Goal: Register for event/course: Register for event/course

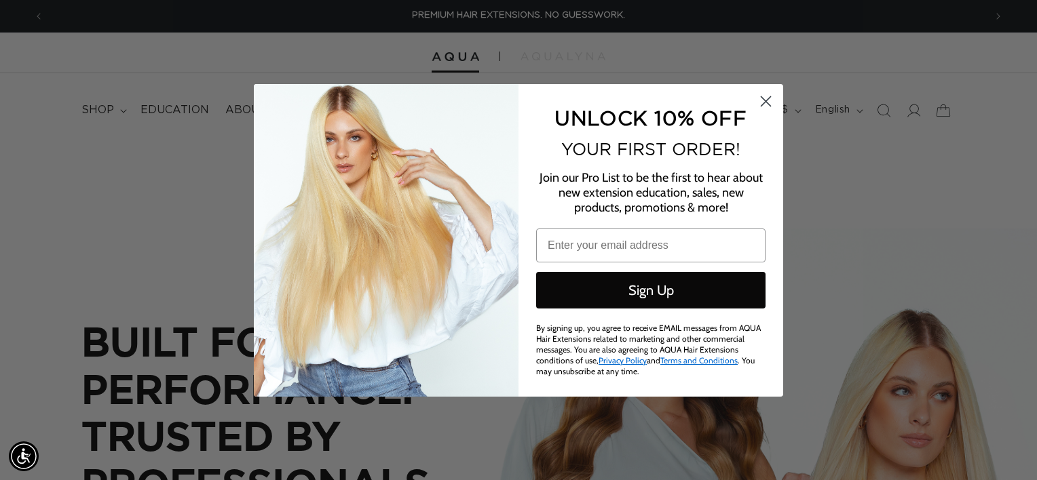
click at [768, 100] on circle "Close dialog" at bounding box center [766, 101] width 22 height 22
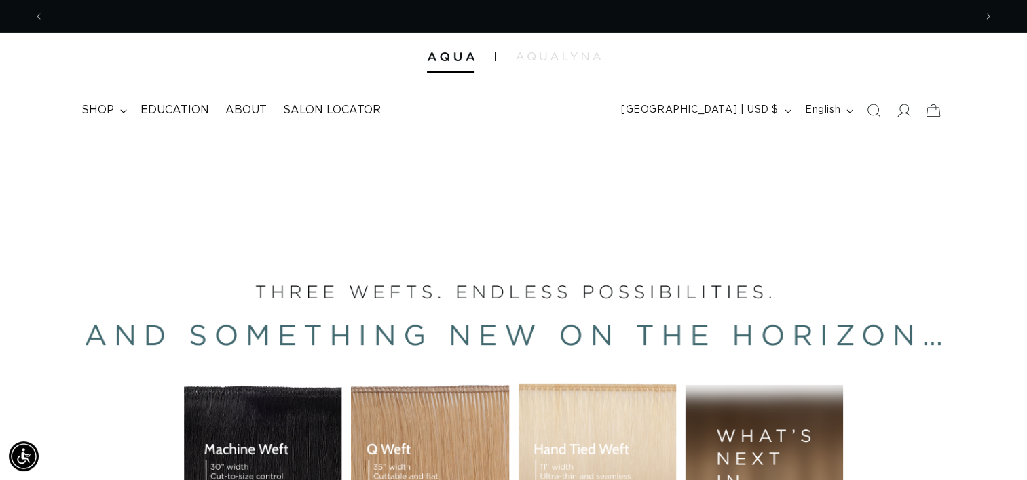
scroll to position [0, 1860]
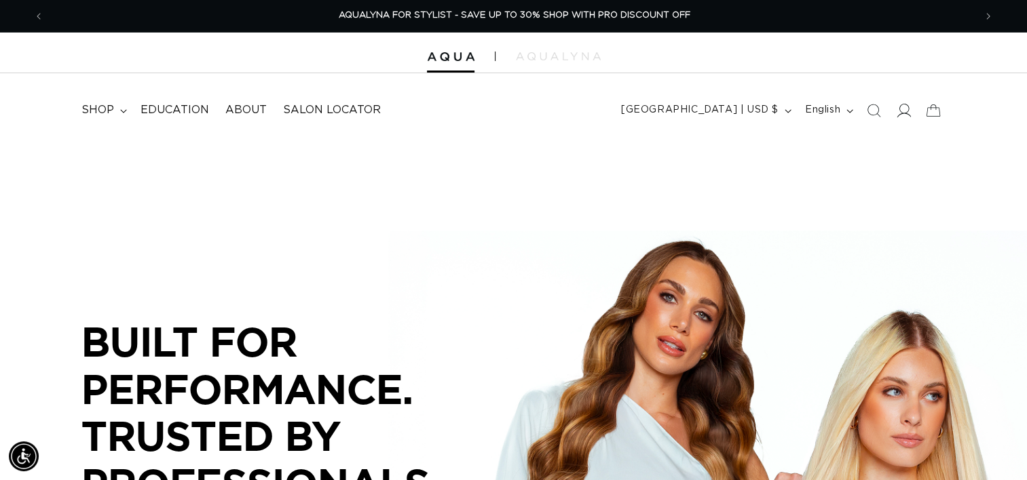
click at [905, 106] on icon at bounding box center [903, 110] width 14 height 14
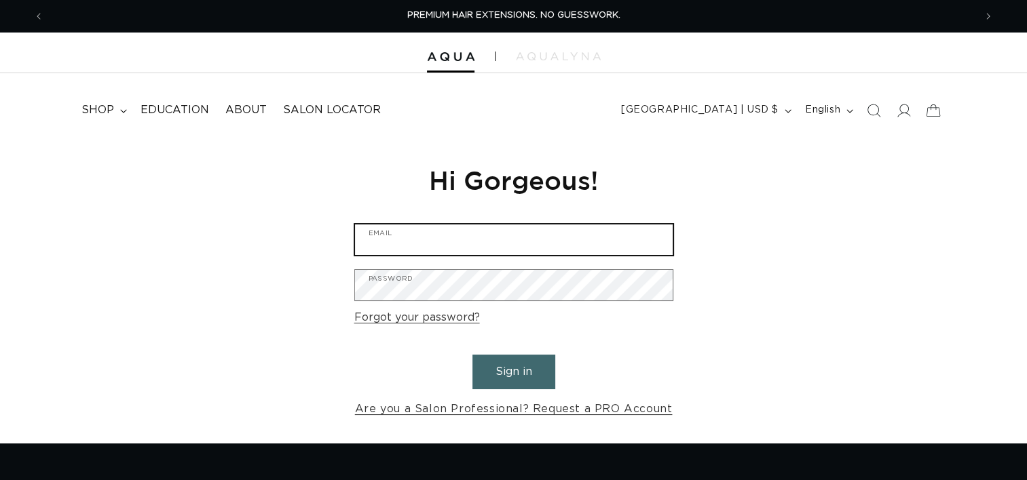
type input "[EMAIL_ADDRESS][DOMAIN_NAME]"
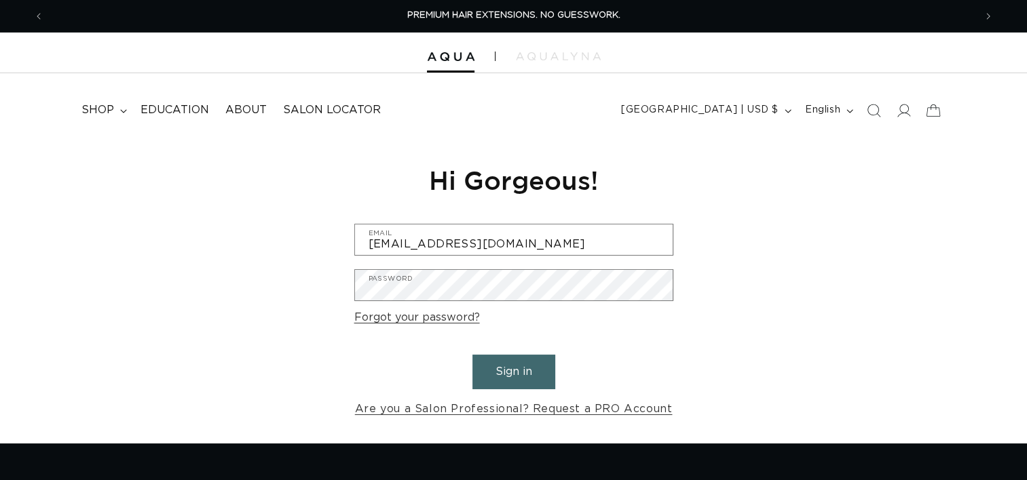
click at [511, 370] on button "Sign in" at bounding box center [513, 372] width 83 height 35
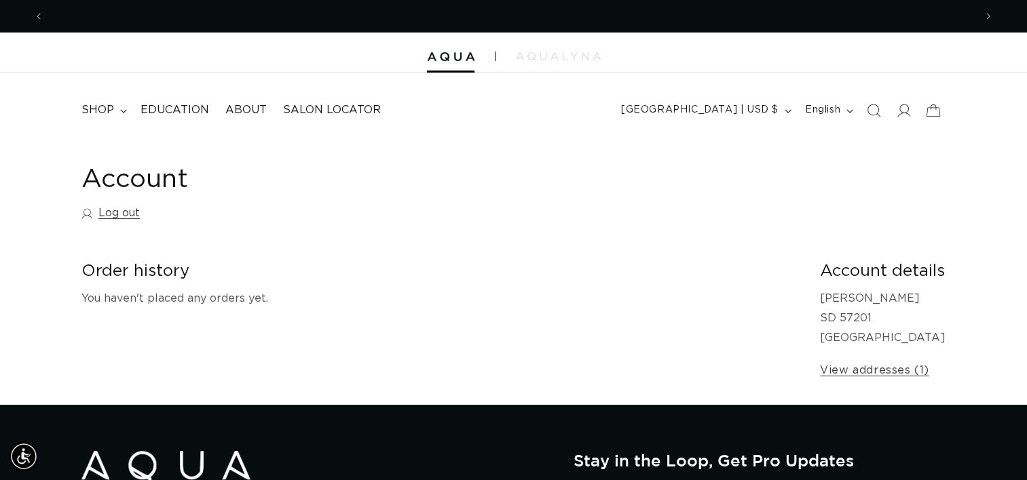
scroll to position [0, 930]
click at [118, 114] on summary "shop" at bounding box center [102, 110] width 59 height 31
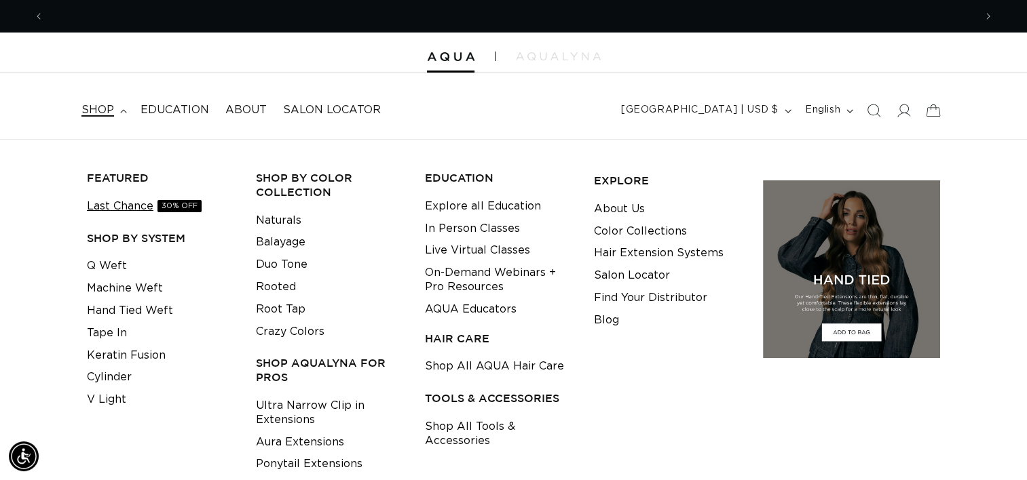
scroll to position [0, 1860]
click at [136, 206] on link "Last Chance 30% OFF" at bounding box center [144, 206] width 115 height 22
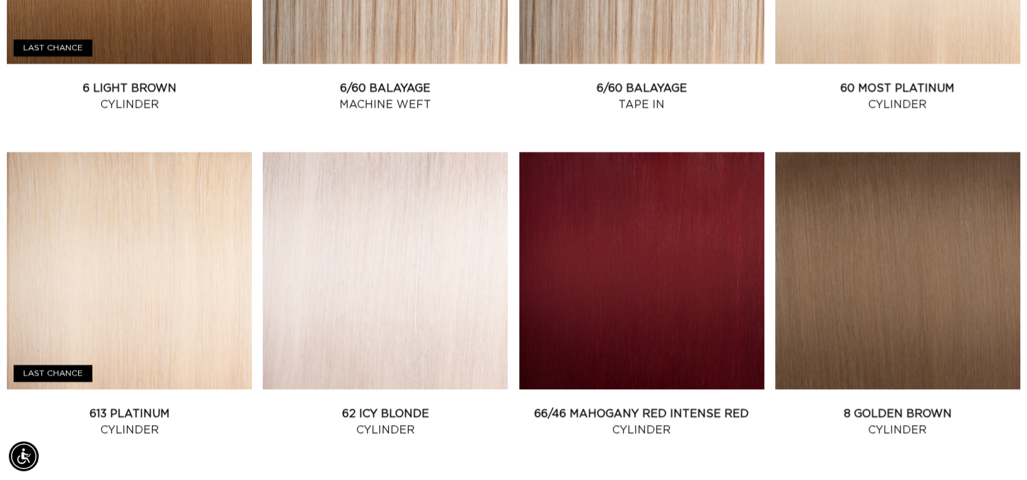
scroll to position [1921, 0]
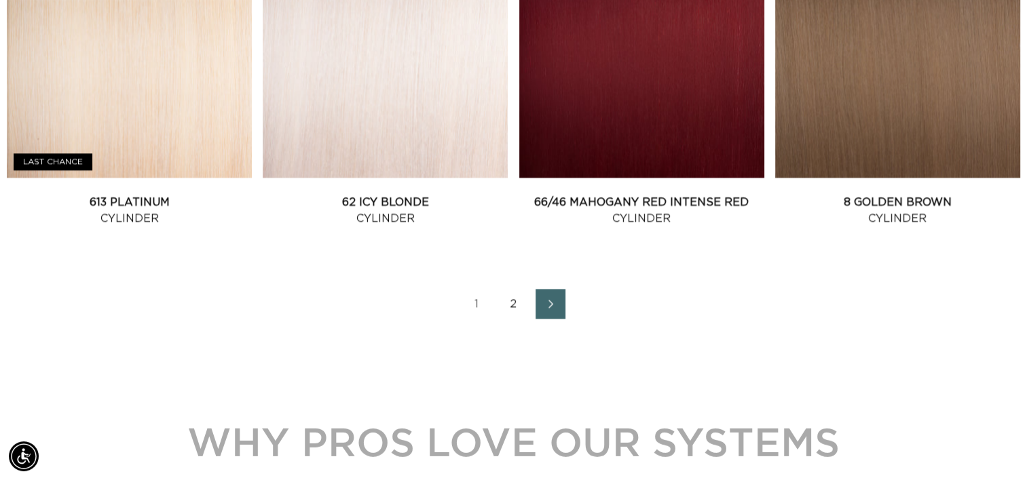
click at [513, 299] on link "2" at bounding box center [514, 304] width 30 height 30
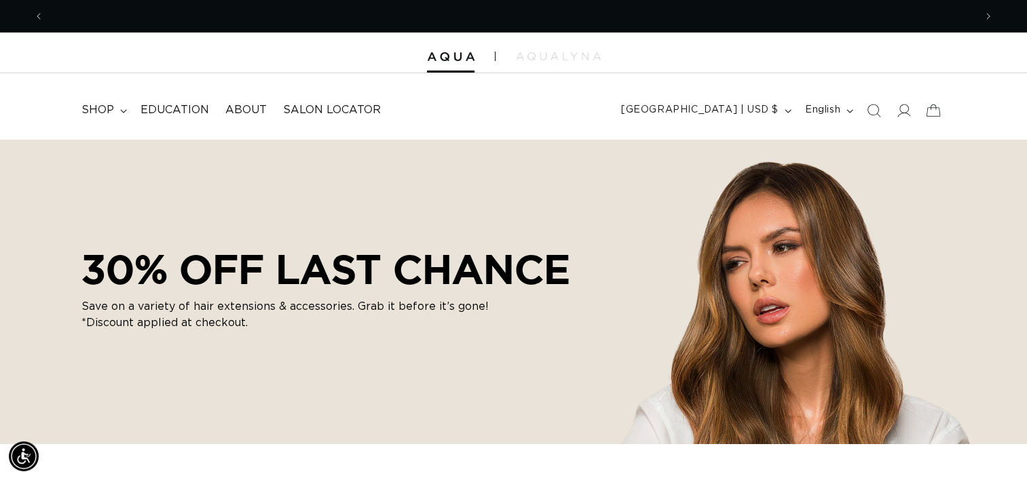
scroll to position [0, 930]
click at [102, 119] on summary "shop" at bounding box center [102, 110] width 59 height 31
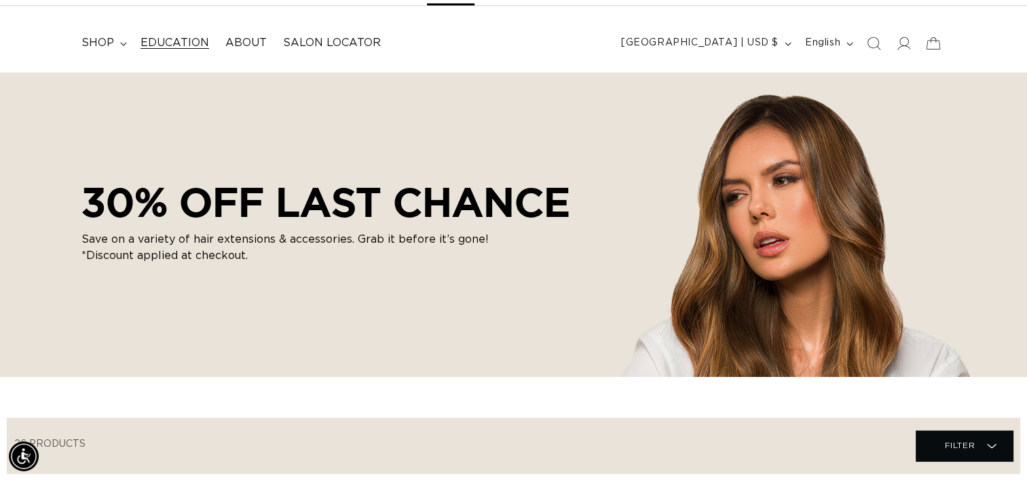
click at [186, 39] on span "Education" at bounding box center [174, 43] width 69 height 14
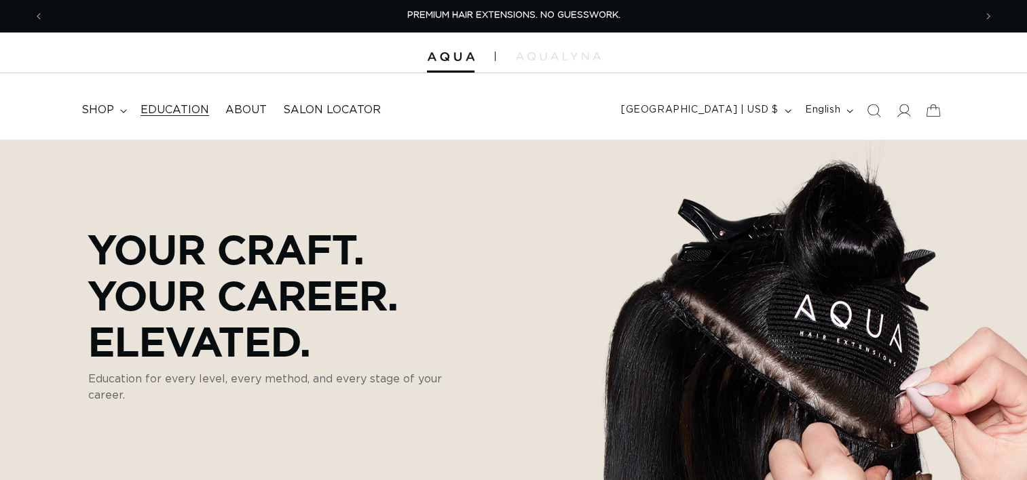
click at [176, 119] on link "Education" at bounding box center [174, 110] width 85 height 31
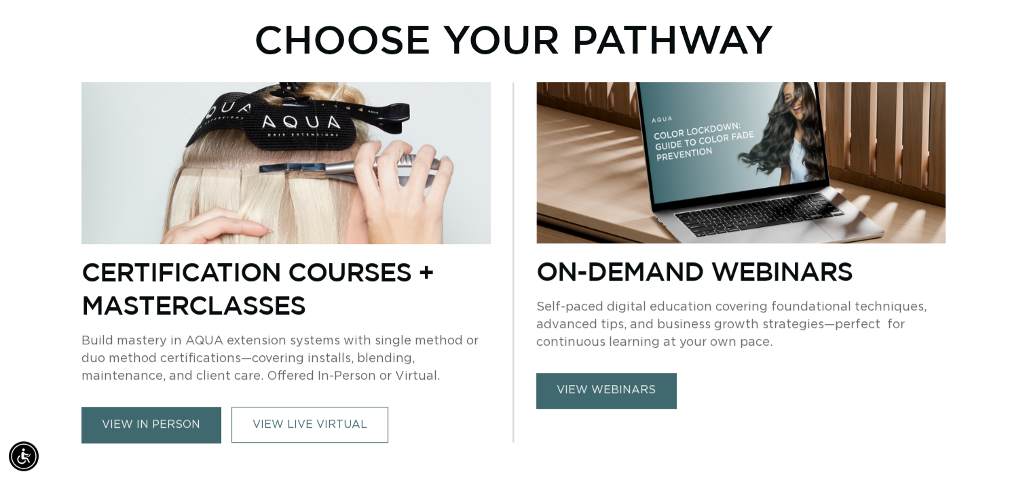
click at [592, 398] on link "view webinars" at bounding box center [606, 390] width 140 height 35
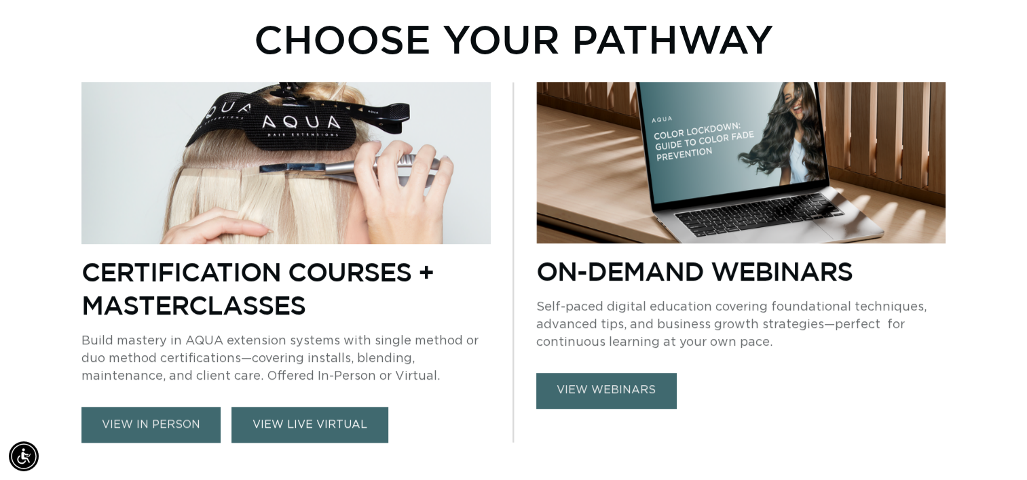
click at [252, 434] on link "VIEW LIVE VIRTUAL" at bounding box center [309, 425] width 157 height 36
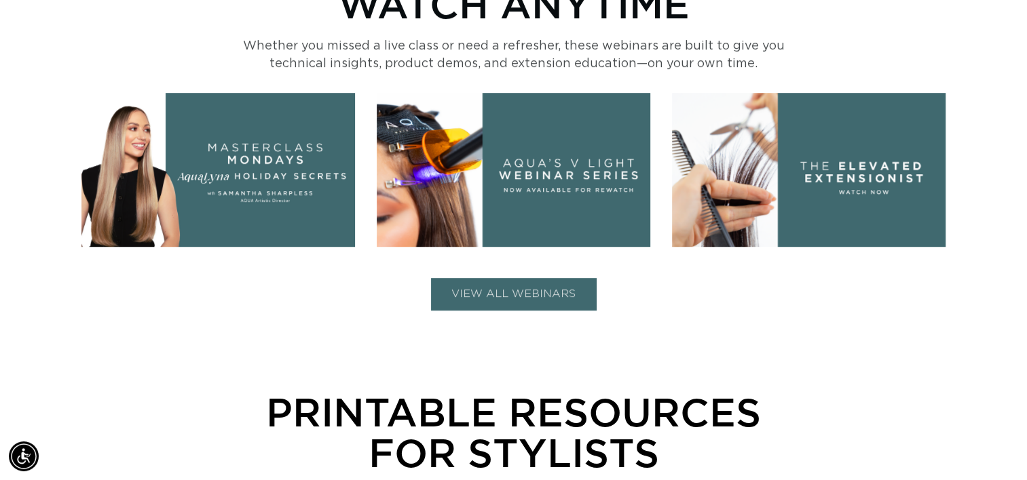
scroll to position [0, 1860]
click at [571, 294] on button "VIEW ALL WEBINARS" at bounding box center [513, 294] width 165 height 32
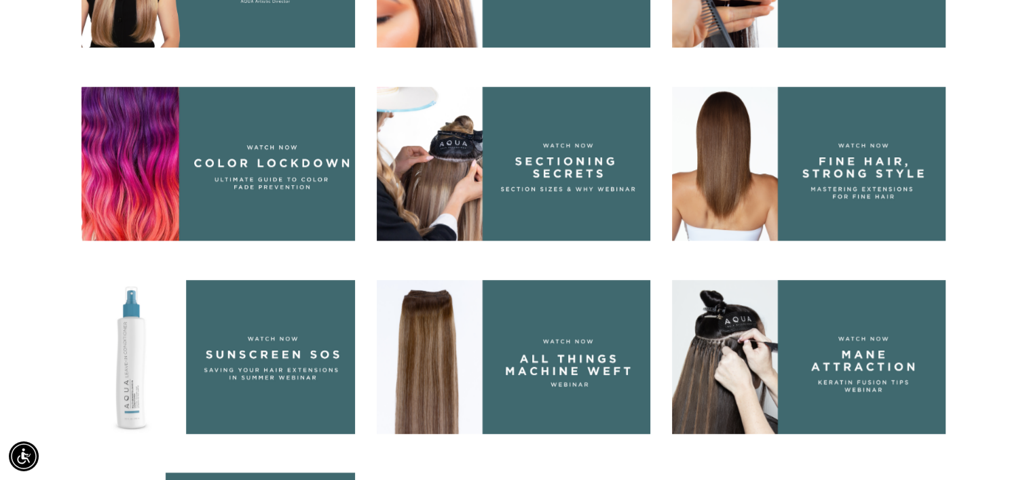
scroll to position [0, 0]
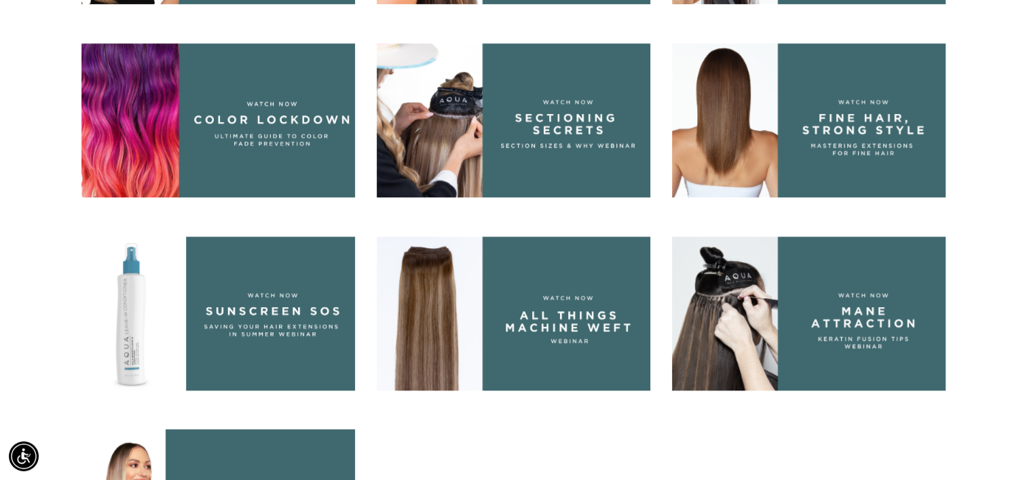
click at [567, 329] on img at bounding box center [513, 314] width 273 height 154
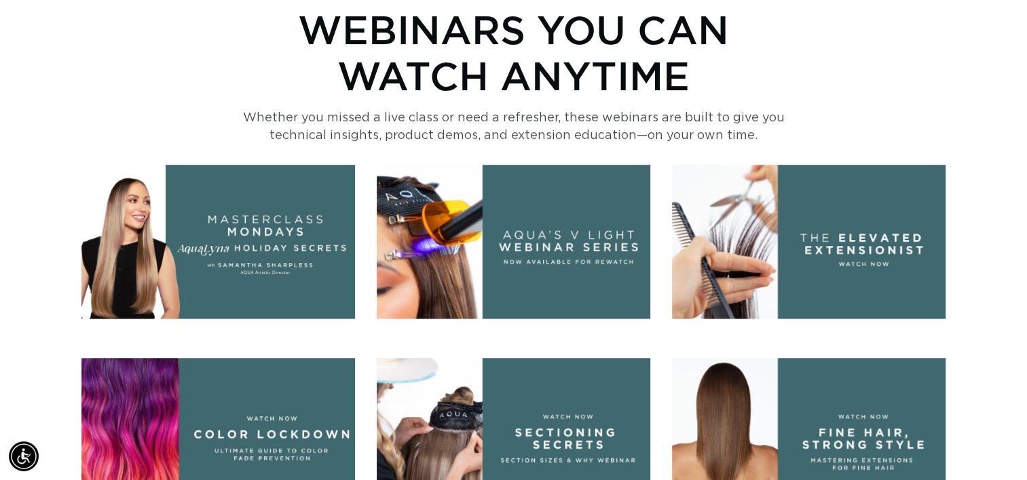
scroll to position [564, 0]
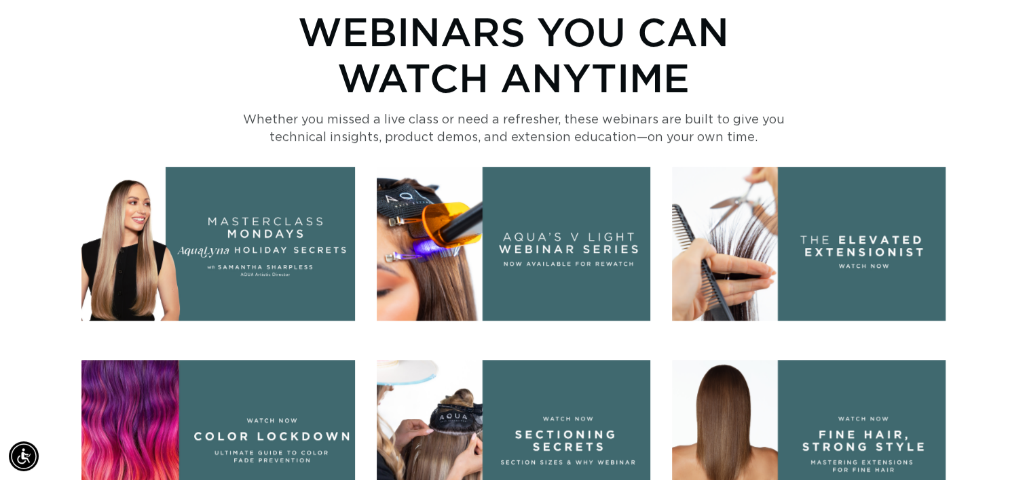
click at [532, 221] on img at bounding box center [513, 244] width 273 height 154
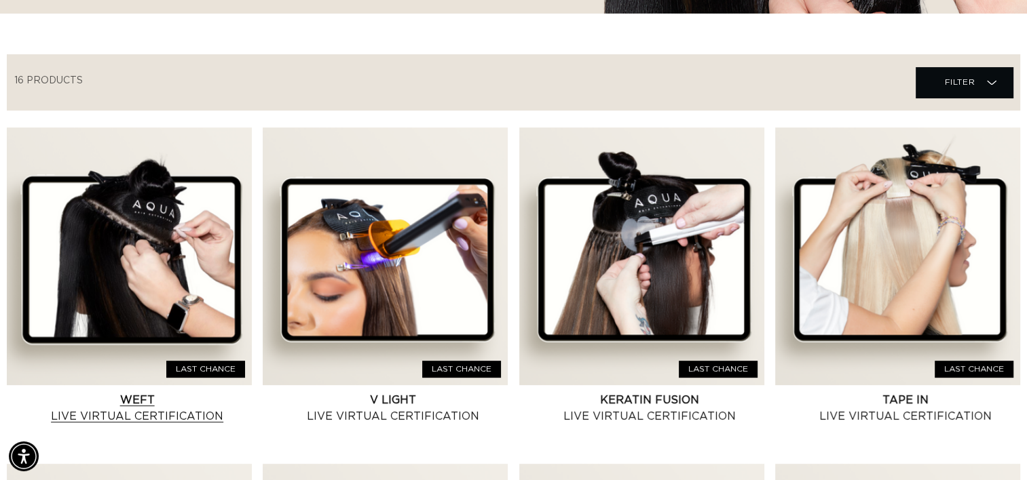
scroll to position [0, 930]
click at [207, 392] on link "Weft Live Virtual Certification" at bounding box center [136, 408] width 229 height 33
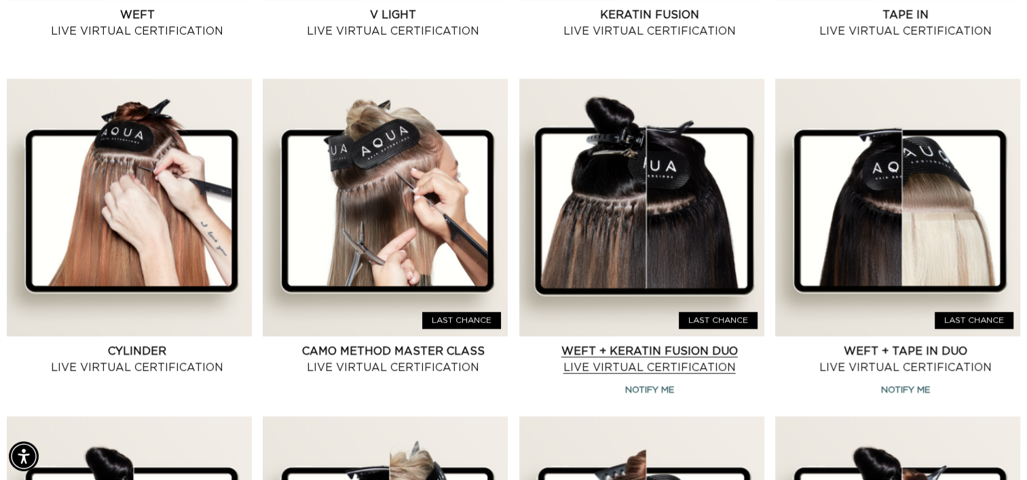
scroll to position [0, 1860]
click at [643, 343] on link "Weft + Keratin Fusion Duo Live Virtual Certification" at bounding box center [649, 359] width 229 height 33
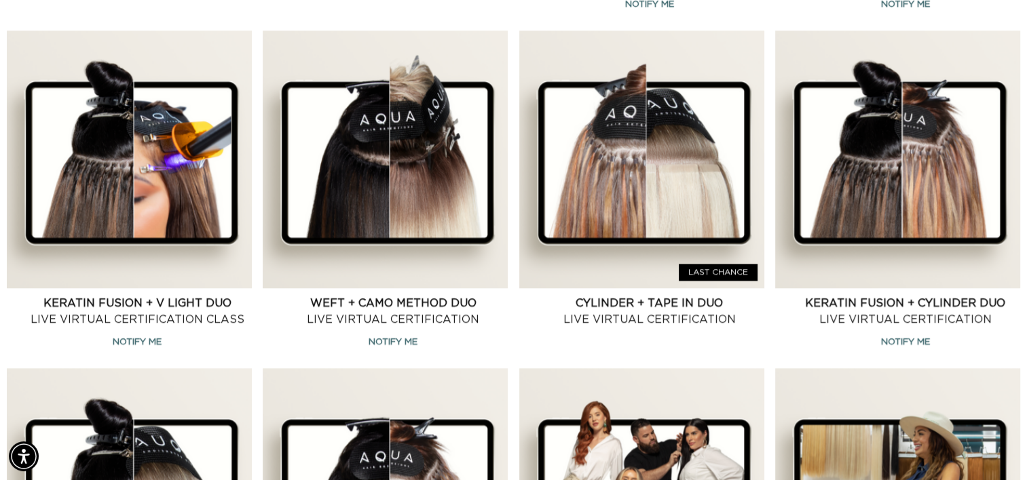
scroll to position [1219, 0]
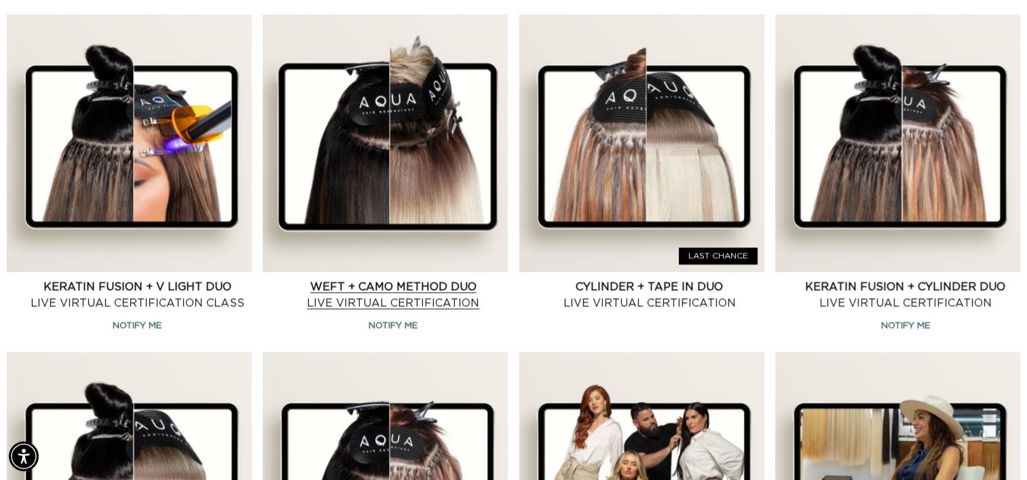
click at [394, 280] on link "Weft + CAMO Method Duo Live Virtual Certification" at bounding box center [392, 295] width 229 height 33
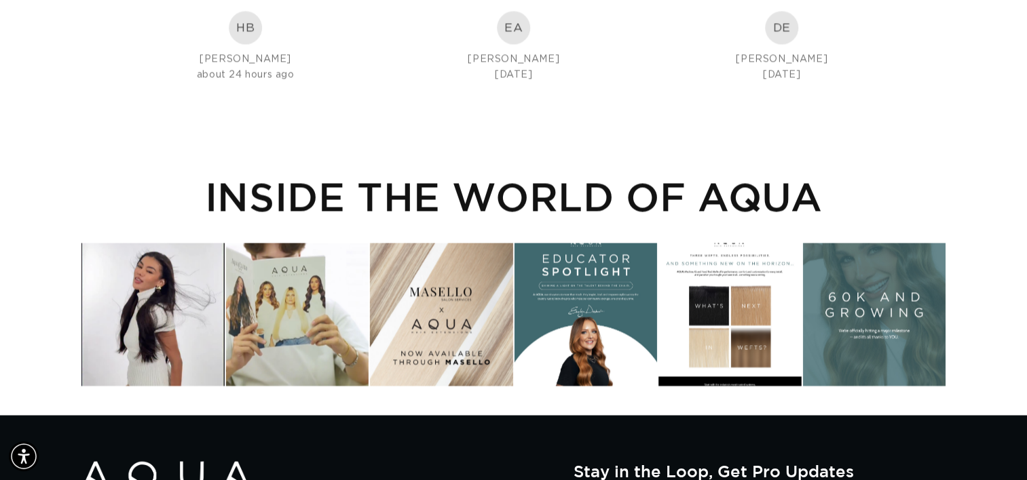
scroll to position [2393, 0]
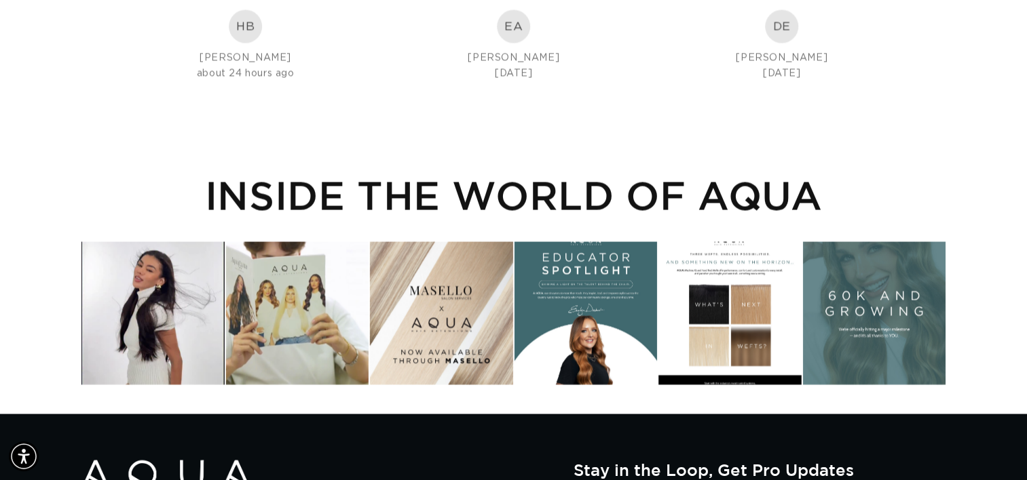
click at [541, 320] on div "Instagram post opens in a popup" at bounding box center [585, 313] width 142 height 142
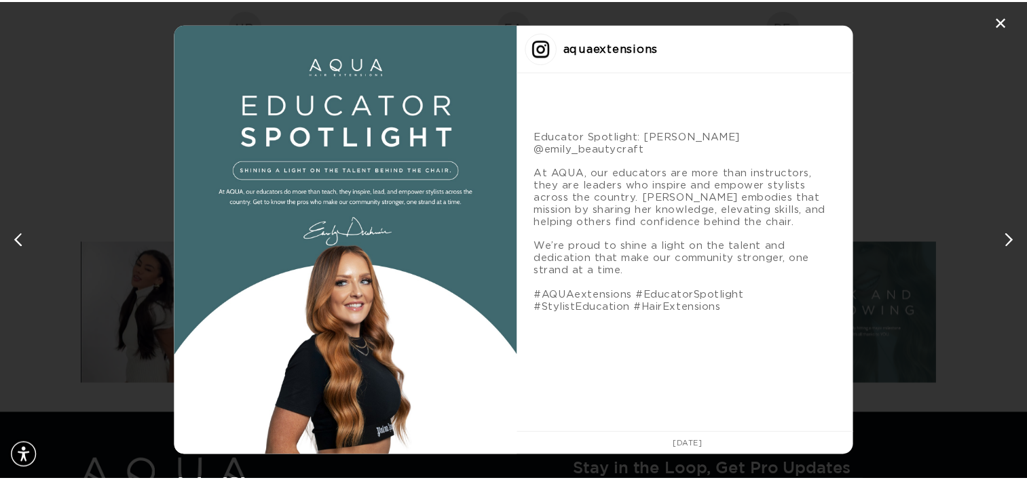
scroll to position [0, 0]
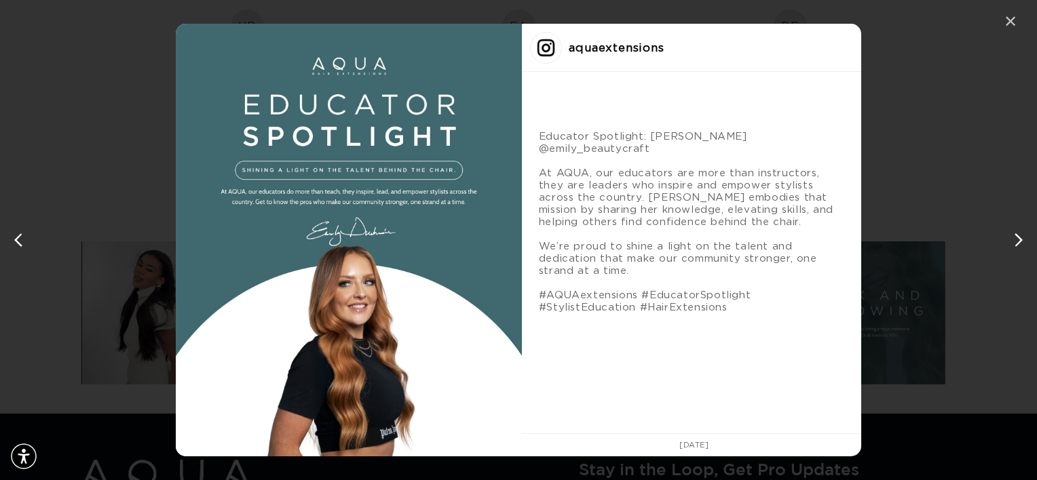
click at [1012, 24] on div "✕" at bounding box center [1010, 22] width 20 height 20
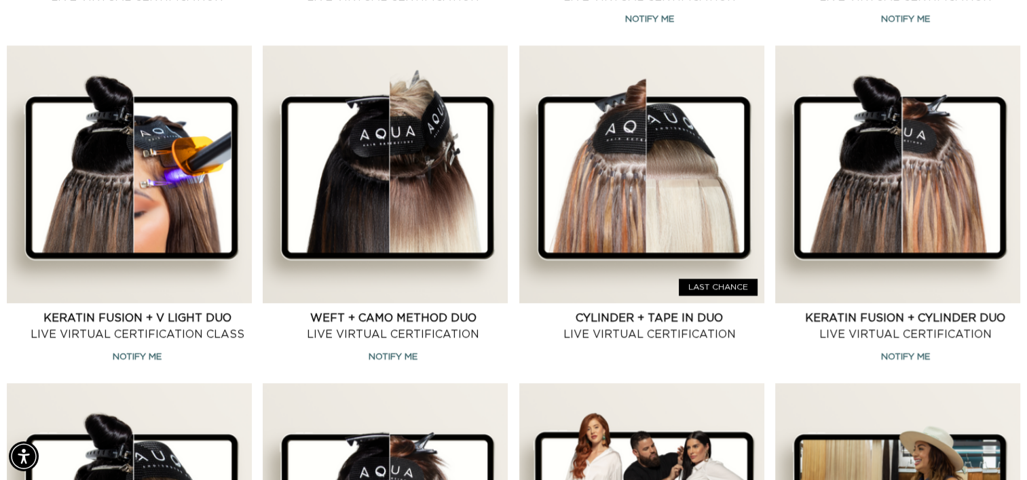
scroll to position [1180, 0]
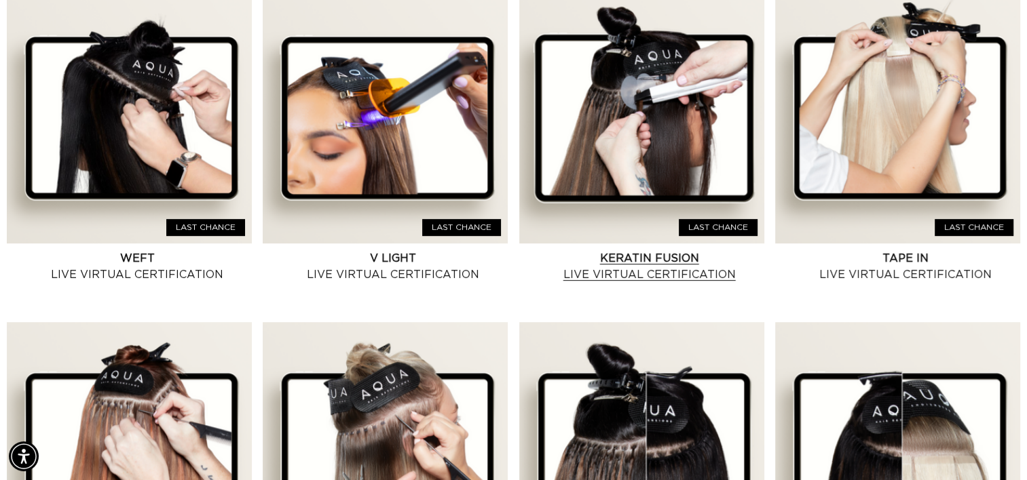
click at [649, 268] on link "Keratin Fusion Live Virtual Certification" at bounding box center [649, 266] width 229 height 33
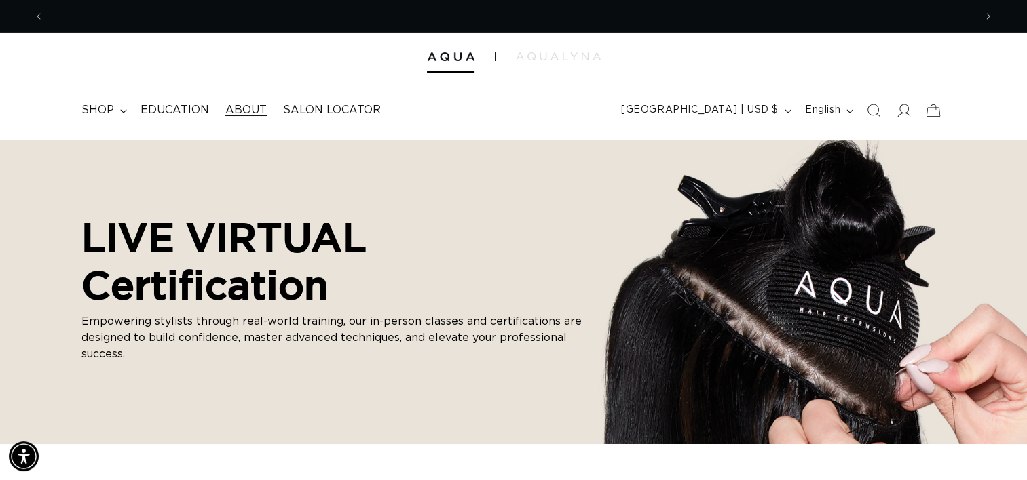
scroll to position [0, 1860]
click at [238, 100] on link "About" at bounding box center [246, 110] width 58 height 31
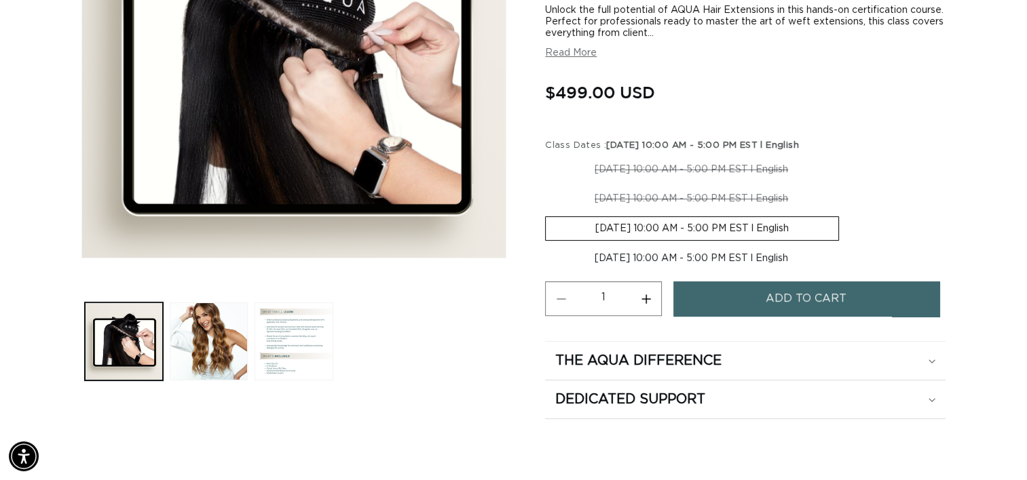
scroll to position [296, 0]
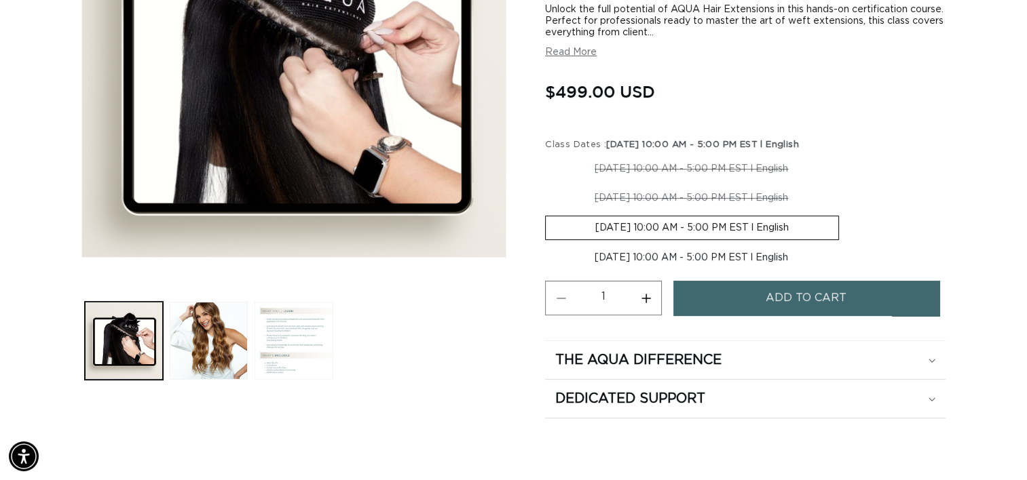
click at [285, 336] on button "Load image 3 in gallery view" at bounding box center [293, 341] width 78 height 78
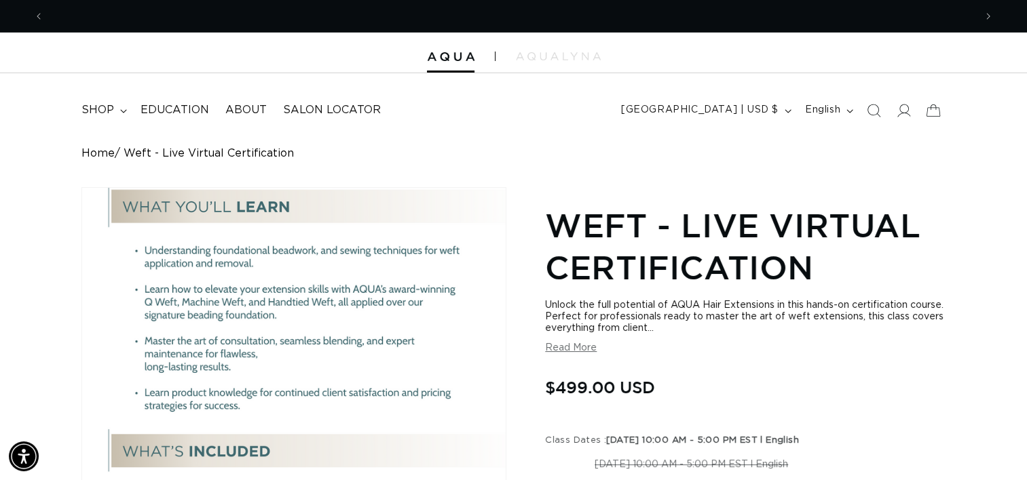
scroll to position [0, 0]
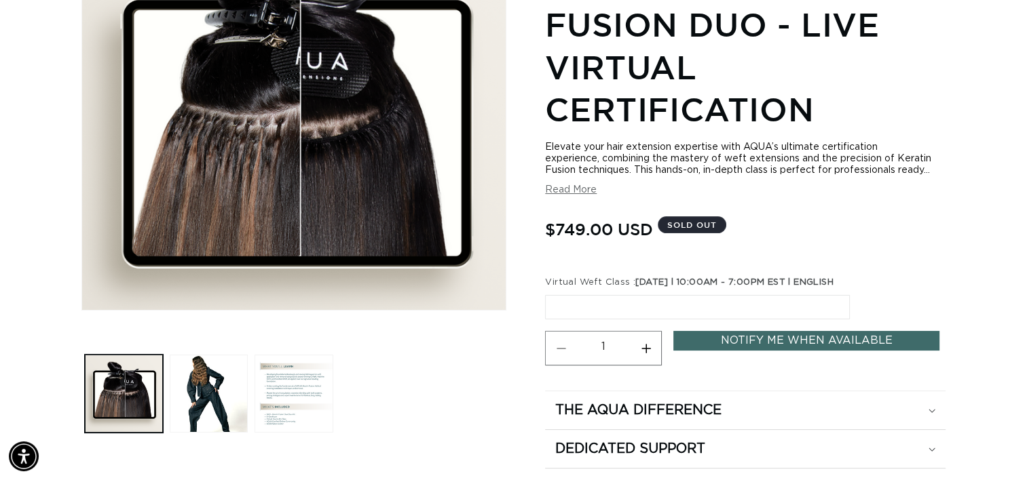
scroll to position [246, 0]
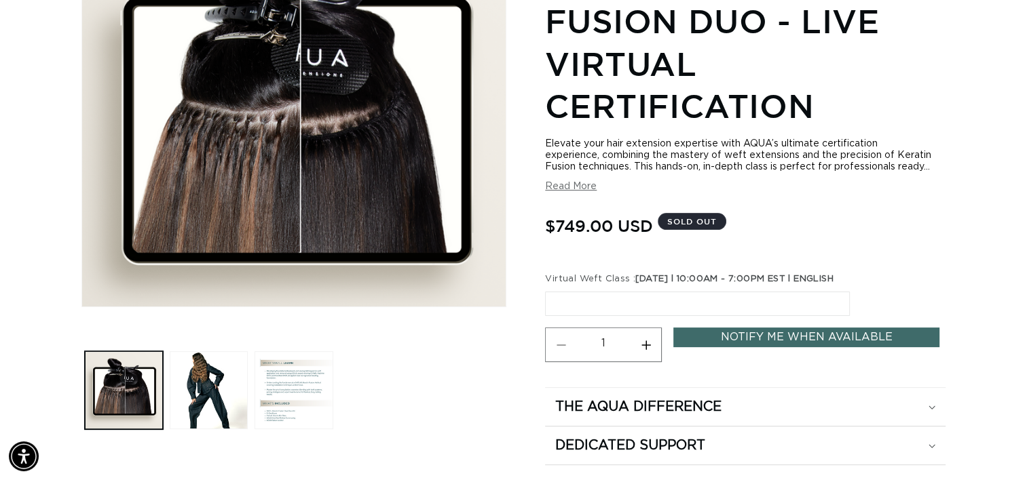
click at [637, 275] on span "[DATE] l 10:00AM - 7:00PM EST l ENGLISH" at bounding box center [734, 279] width 198 height 9
click at [712, 303] on label "10-12-2025 l 10:00AM - 7:00PM EST l ENGLISH Variant sold out or unavailable" at bounding box center [697, 304] width 305 height 24
click at [549, 290] on input "10-12-2025 l 10:00AM - 7:00PM EST l ENGLISH Variant sold out or unavailable" at bounding box center [548, 289] width 1 height 1
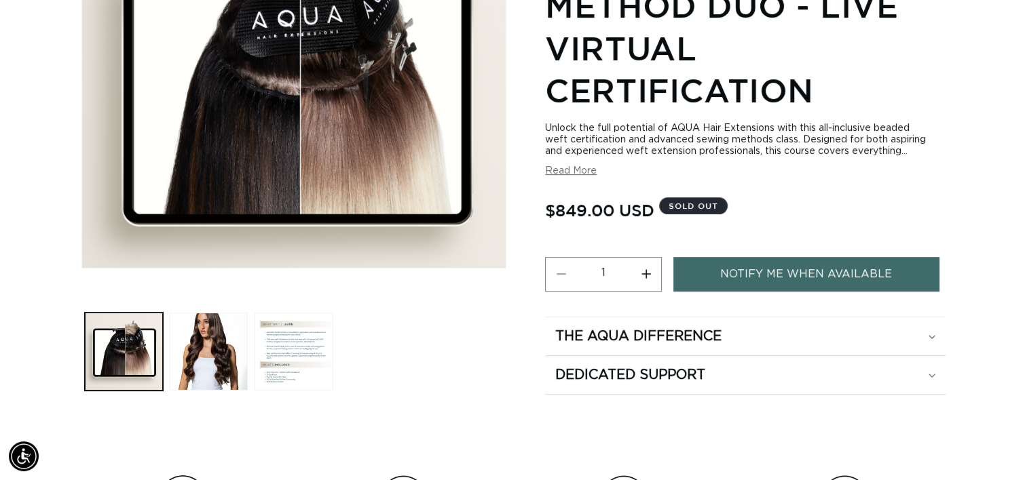
scroll to position [284, 0]
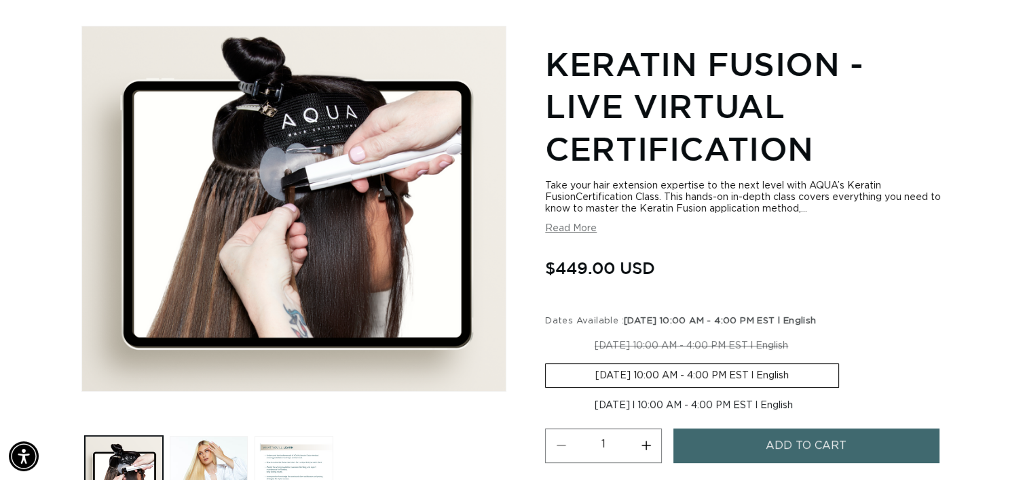
scroll to position [0, 1860]
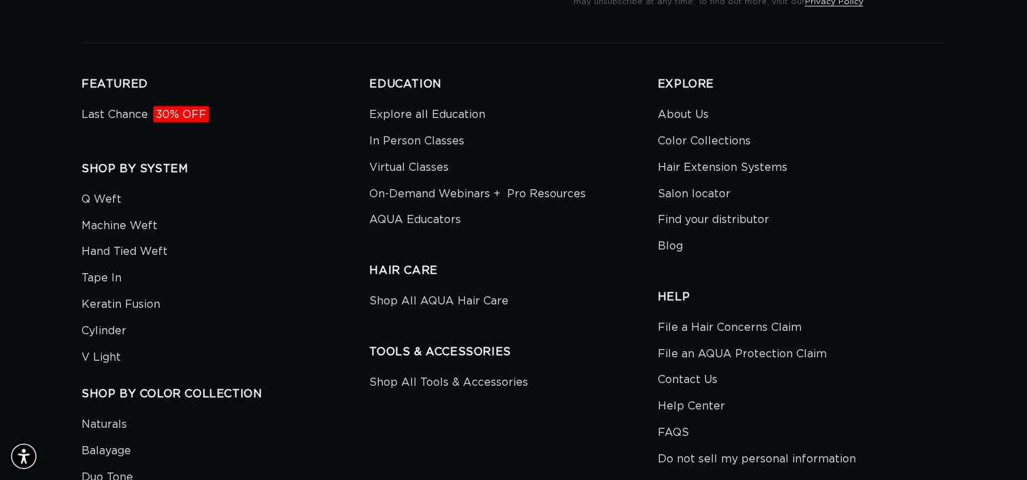
scroll to position [0, 1860]
